Goal: Information Seeking & Learning: Learn about a topic

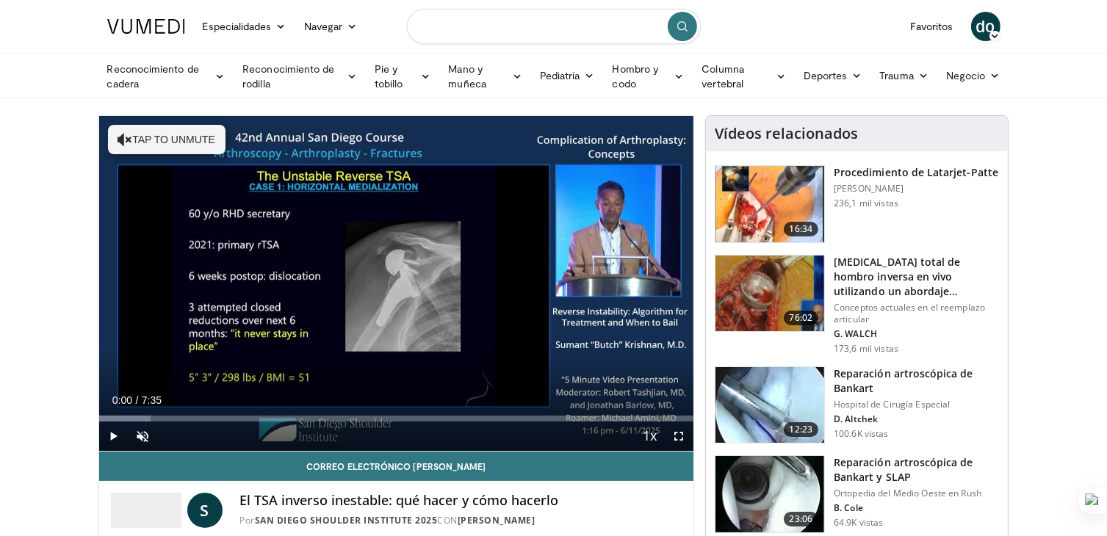
click at [584, 24] on input "Buscar temas, intervenciones" at bounding box center [554, 26] width 294 height 35
type input "**********"
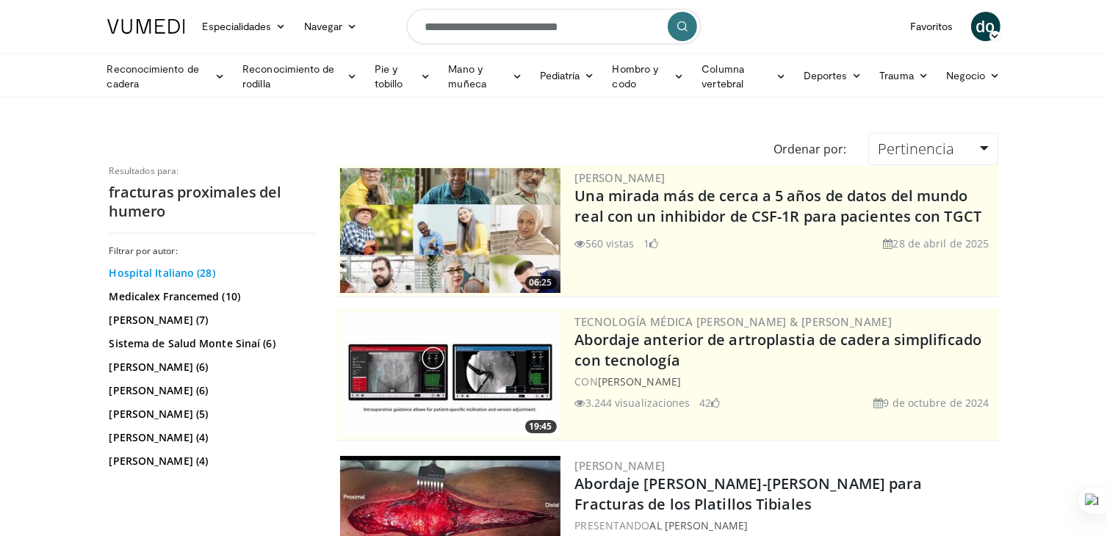
click at [185, 270] on font "Hospital Italiano (28)" at bounding box center [162, 273] width 106 height 14
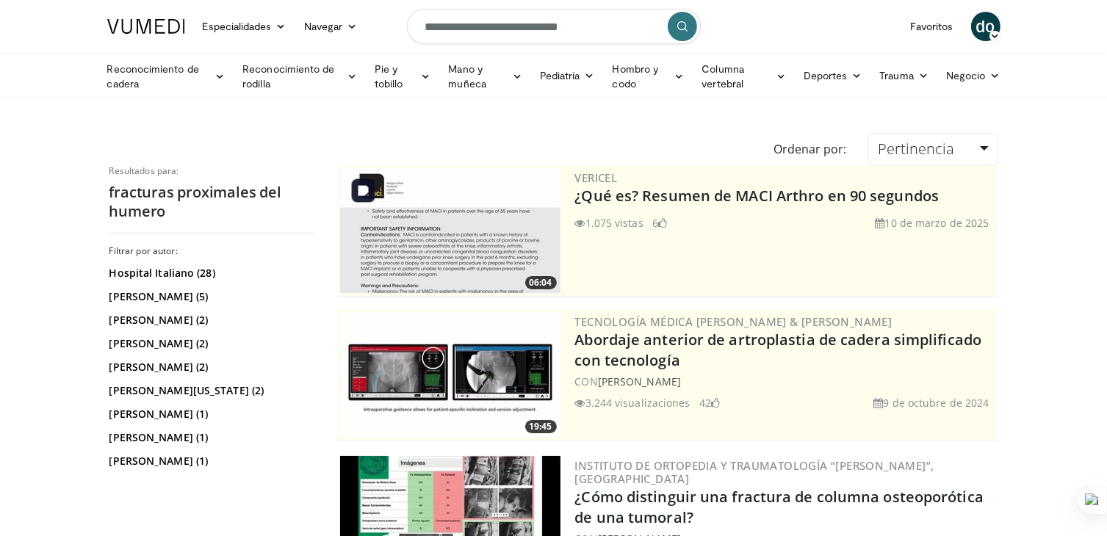
click at [447, 247] on img at bounding box center [450, 230] width 220 height 125
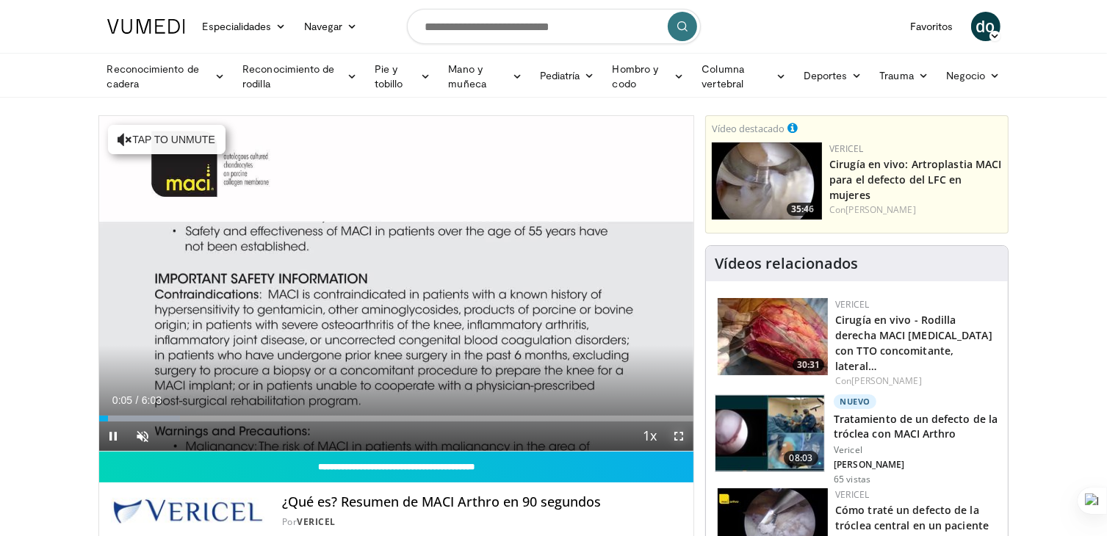
click at [679, 432] on span "Video Player" at bounding box center [678, 436] width 29 height 29
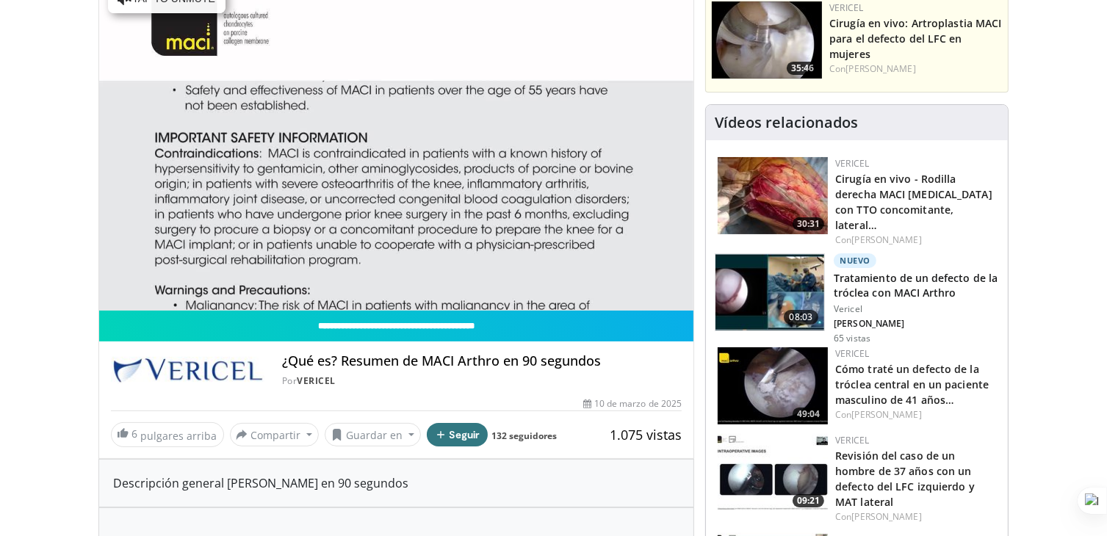
scroll to position [92, 0]
